Goal: Transaction & Acquisition: Purchase product/service

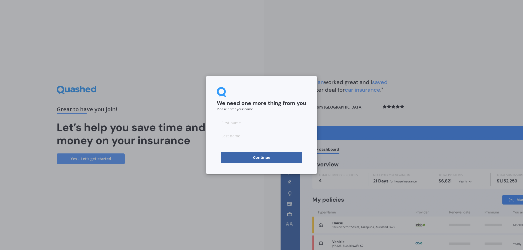
click at [270, 158] on button "Continue" at bounding box center [262, 157] width 82 height 11
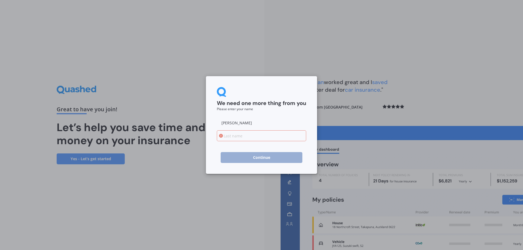
type input "[PERSON_NAME]"
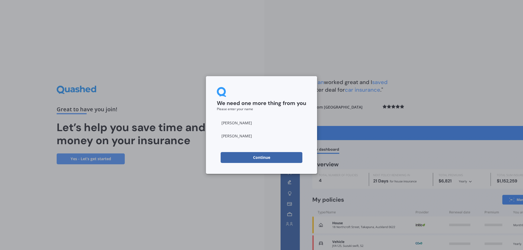
type input "[PERSON_NAME]"
click button "Continue" at bounding box center [262, 157] width 82 height 11
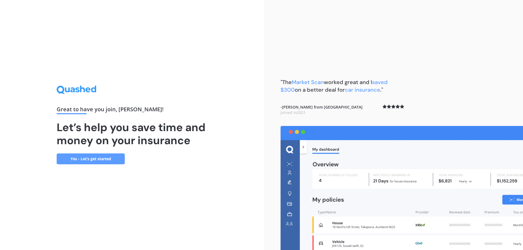
click at [93, 158] on link "Yes - Let’s get started" at bounding box center [91, 159] width 68 height 11
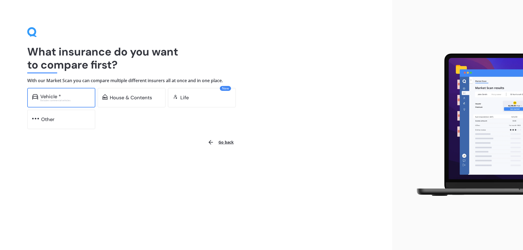
click at [57, 98] on div "Vehicle *" at bounding box center [50, 96] width 21 height 5
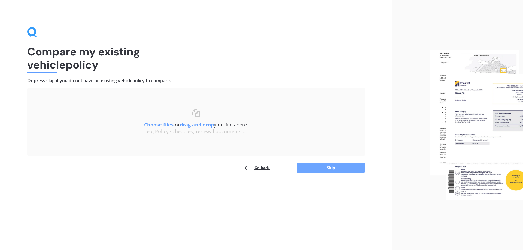
click at [320, 167] on button "Skip" at bounding box center [331, 168] width 68 height 10
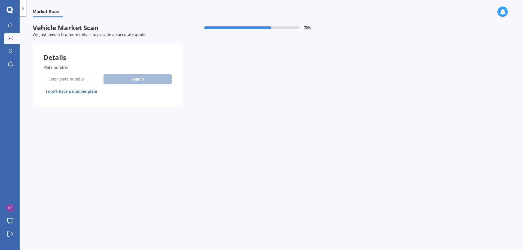
click at [86, 90] on button "I don’t have a number plate" at bounding box center [72, 91] width 56 height 9
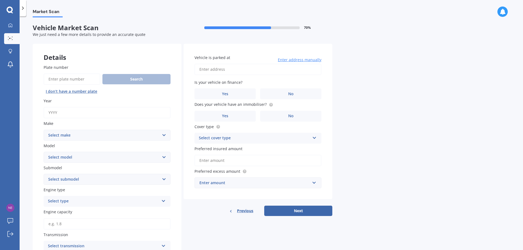
click at [82, 110] on input "Year" at bounding box center [107, 112] width 127 height 11
type input "2024"
click at [83, 134] on select "Select make AC ALFA ROMEO ASTON [PERSON_NAME] AUDI AUSTIN BEDFORD Bentley BMW B…" at bounding box center [107, 135] width 127 height 11
select select "TOYOTA"
click at [44, 130] on select "Select make AC ALFA ROMEO ASTON [PERSON_NAME] AUDI AUSTIN BEDFORD Bentley BMW B…" at bounding box center [107, 135] width 127 height 11
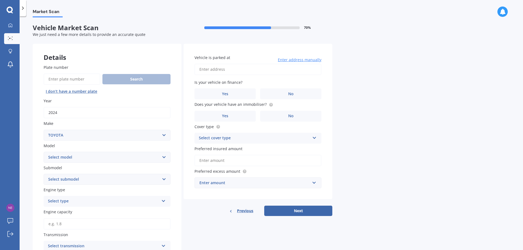
click at [76, 158] on select "Select model" at bounding box center [107, 157] width 127 height 11
select select "RAV-4"
click at [44, 152] on select "Select model 4 Runner 86 [PERSON_NAME] Alphard Altezza Aqua Aristo Aurion Auris…" at bounding box center [107, 157] width 127 height 11
click at [71, 178] on select "Select submodel Diesel EV GX SUV 2.2/4WD/6AT Hybrid Hybrid 2WD Petrol" at bounding box center [107, 179] width 127 height 11
select select "HYBRID"
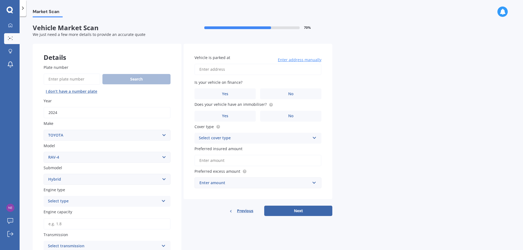
click at [44, 174] on select "Select submodel Diesel EV GX SUV 2.2/4WD/6AT Hybrid Hybrid 2WD Petrol" at bounding box center [107, 179] width 127 height 11
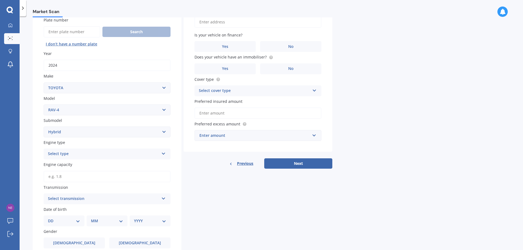
scroll to position [55, 0]
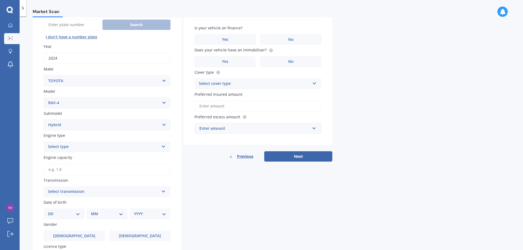
click at [76, 150] on div "Select type" at bounding box center [103, 147] width 111 height 7
click at [65, 186] on div "Hybrid" at bounding box center [107, 187] width 126 height 10
click at [70, 125] on select "Select submodel Diesel EV GX SUV 2.2/4WD/6AT Hybrid Hybrid 2WD Petrol" at bounding box center [107, 125] width 127 height 11
click at [44, 120] on select "Select submodel Diesel EV GX SUV 2.2/4WD/6AT Hybrid Hybrid 2WD Petrol" at bounding box center [107, 125] width 127 height 11
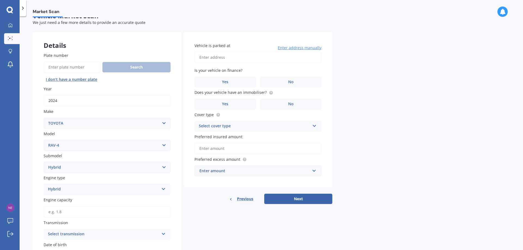
scroll to position [0, 0]
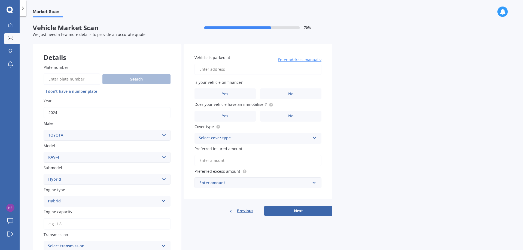
click at [71, 76] on input "Plate number" at bounding box center [72, 79] width 57 height 11
type input "quu558"
drag, startPoint x: 125, startPoint y: 73, endPoint x: 125, endPoint y: 76, distance: 3.3
click at [125, 74] on div "Plate number Search I don’t have a number plate" at bounding box center [107, 80] width 127 height 31
click at [125, 77] on button "Search" at bounding box center [136, 79] width 68 height 10
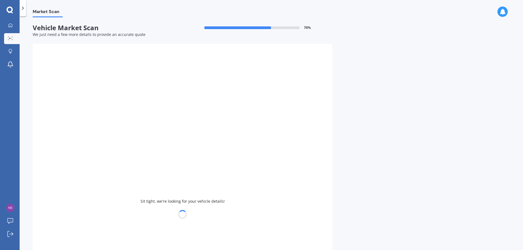
select select
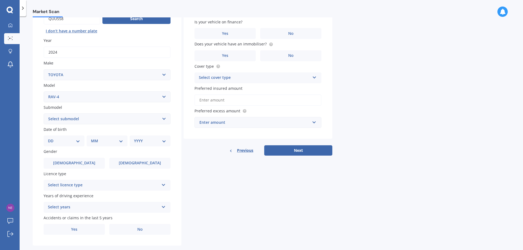
scroll to position [70, 0]
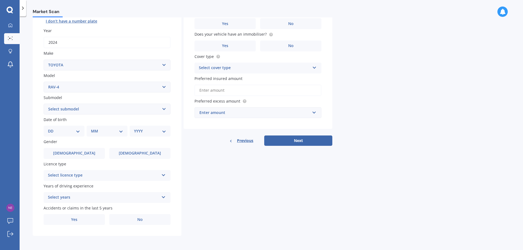
click at [67, 131] on select "DD 01 02 03 04 05 06 07 08 09 10 11 12 13 14 15 16 17 18 19 20 21 22 23 24 25 2…" at bounding box center [64, 131] width 32 height 6
select select "22"
click at [102, 129] on select "MM 01 02 03 04 05 06 07 08 09 10 11 12" at bounding box center [107, 131] width 32 height 6
select select "08"
click at [93, 128] on select "MM 01 02 03 04 05 06 07 08 09 10 11 12" at bounding box center [108, 131] width 30 height 6
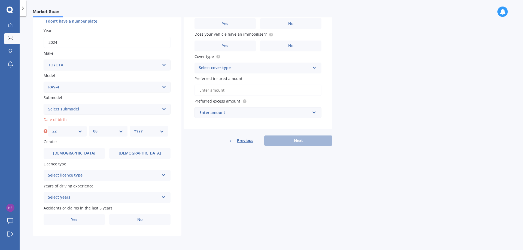
click at [145, 134] on select "YYYY 2025 2024 2023 2022 2021 2020 2019 2018 2017 2016 2015 2014 2013 2012 2011…" at bounding box center [149, 131] width 30 height 6
select select "1992"
click at [134, 128] on select "YYYY 2025 2024 2023 2022 2021 2020 2019 2018 2017 2016 2015 2014 2013 2012 2011…" at bounding box center [149, 131] width 30 height 6
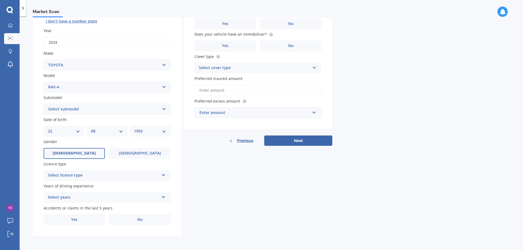
click at [76, 150] on label "[DEMOGRAPHIC_DATA]" at bounding box center [74, 153] width 61 height 11
click at [0, 0] on input "[DEMOGRAPHIC_DATA]" at bounding box center [0, 0] width 0 height 0
click at [89, 176] on div "Select licence type" at bounding box center [103, 176] width 111 height 7
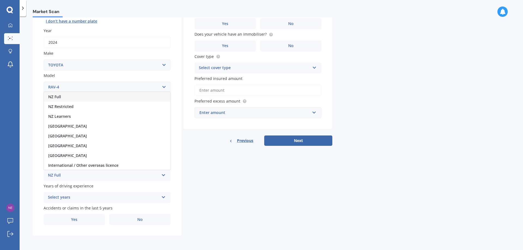
click at [71, 99] on div "NZ Full" at bounding box center [107, 97] width 126 height 10
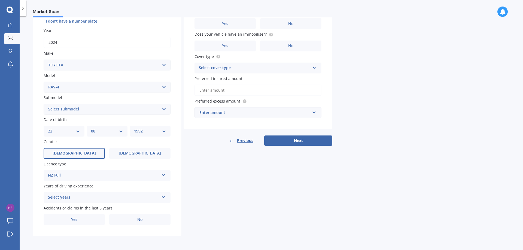
click at [79, 202] on div "Select years 5 or more years 4 years 3 years 2 years 1 year" at bounding box center [107, 197] width 127 height 11
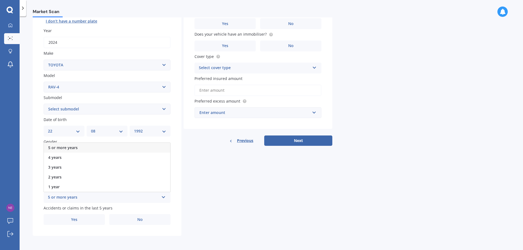
click at [65, 147] on span "5 or more years" at bounding box center [62, 147] width 29 height 5
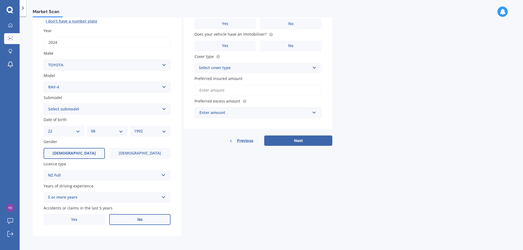
click at [134, 220] on label "No" at bounding box center [139, 220] width 61 height 11
click at [0, 0] on input "No" at bounding box center [0, 0] width 0 height 0
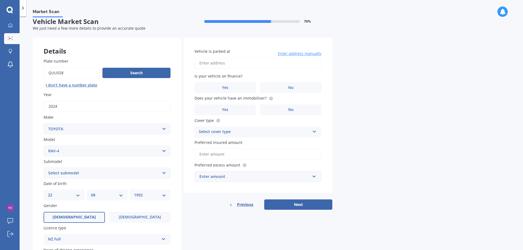
scroll to position [0, 0]
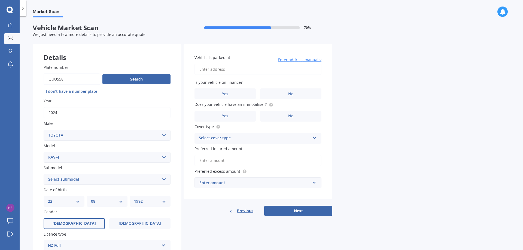
click at [228, 67] on input "Vehicle is parked at" at bounding box center [258, 69] width 127 height 11
type input "[STREET_ADDRESS][PERSON_NAME]"
click at [280, 95] on label "No" at bounding box center [290, 94] width 61 height 11
click at [0, 0] on input "No" at bounding box center [0, 0] width 0 height 0
click at [283, 119] on label "No" at bounding box center [290, 116] width 61 height 11
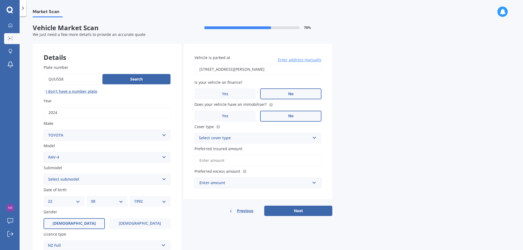
click at [0, 0] on input "No" at bounding box center [0, 0] width 0 height 0
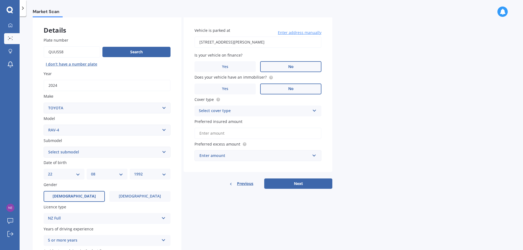
click at [237, 105] on div "Cover type Select cover type Comprehensive Third Party, Fire & Theft Third Party" at bounding box center [258, 107] width 127 height 20
click at [237, 108] on div "Select cover type" at bounding box center [254, 111] width 111 height 7
drag, startPoint x: 233, startPoint y: 123, endPoint x: 252, endPoint y: 126, distance: 19.3
click at [233, 123] on div "Comprehensive" at bounding box center [258, 122] width 126 height 10
click at [251, 133] on input "Preferred insured amount" at bounding box center [258, 133] width 127 height 11
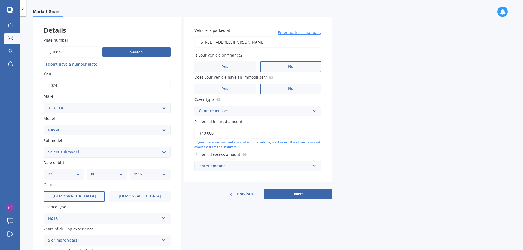
type input "$40,000"
click at [248, 164] on div "Enter amount" at bounding box center [255, 166] width 111 height 6
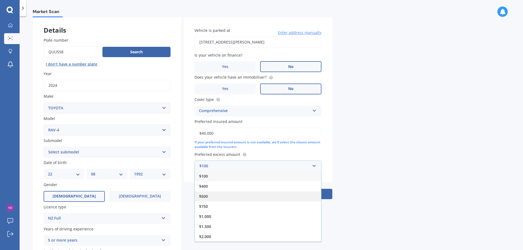
click at [213, 194] on div "$500" at bounding box center [258, 197] width 126 height 10
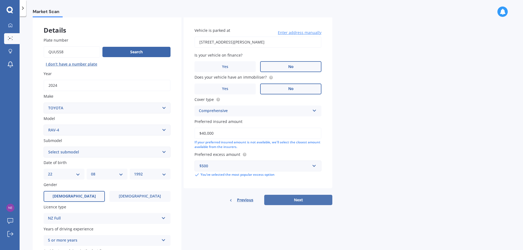
click at [294, 199] on button "Next" at bounding box center [298, 200] width 68 height 10
click at [64, 153] on select "Select submodel Diesel EV GX SUV 2.2/4WD/6AT Hybrid Hybrid 2WD Petrol" at bounding box center [107, 152] width 127 height 11
select select "HYBRID"
click at [44, 147] on select "Select submodel Diesel EV GX SUV 2.2/4WD/6AT Hybrid Hybrid 2WD Petrol" at bounding box center [107, 152] width 127 height 11
click at [292, 196] on button "Next" at bounding box center [298, 200] width 68 height 10
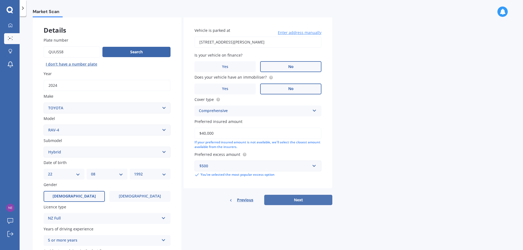
scroll to position [0, 0]
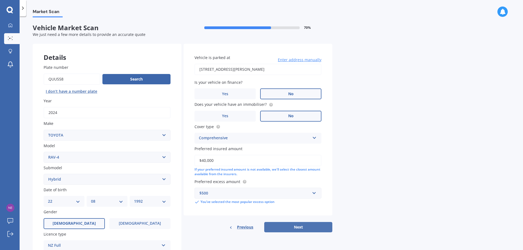
select select "22"
select select "08"
select select "1992"
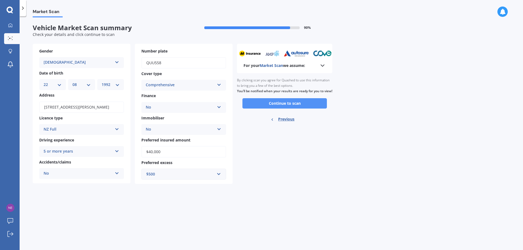
click at [285, 109] on button "Continue to scan" at bounding box center [285, 103] width 84 height 10
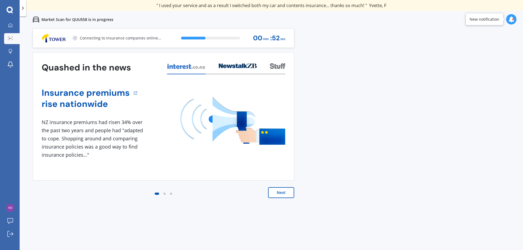
click at [52, 197] on div "Next" at bounding box center [164, 199] width 262 height 22
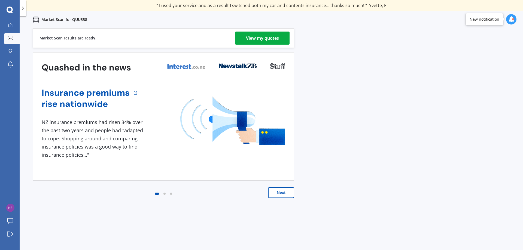
click at [272, 37] on div "View my quotes" at bounding box center [262, 38] width 33 height 13
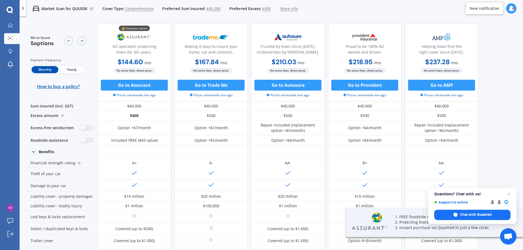
click at [71, 70] on span "Yearly" at bounding box center [71, 69] width 27 height 7
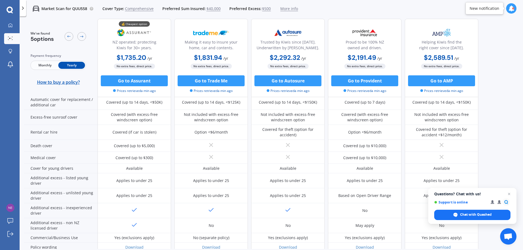
scroll to position [246, 0]
